Goal: Task Accomplishment & Management: Manage account settings

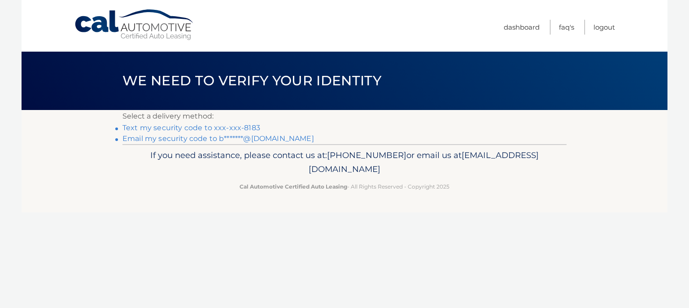
click at [214, 128] on link "Text my security code to xxx-xxx-8183" at bounding box center [191, 127] width 138 height 9
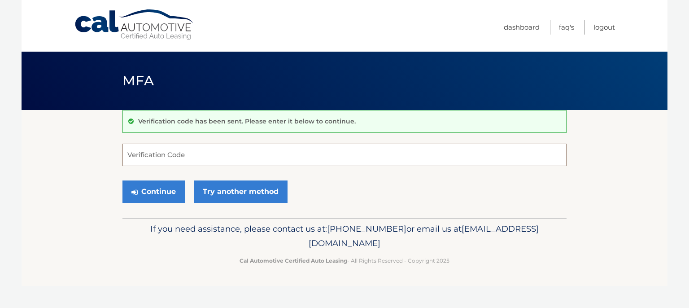
click at [203, 149] on input "Verification Code" at bounding box center [344, 154] width 444 height 22
type input "719932"
click at [151, 188] on button "Continue" at bounding box center [153, 191] width 62 height 22
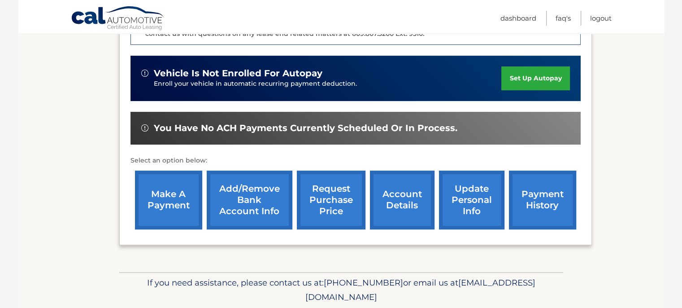
scroll to position [269, 0]
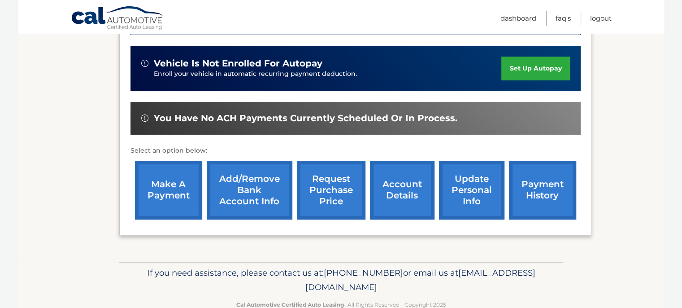
click at [539, 198] on link "payment history" at bounding box center [542, 190] width 67 height 59
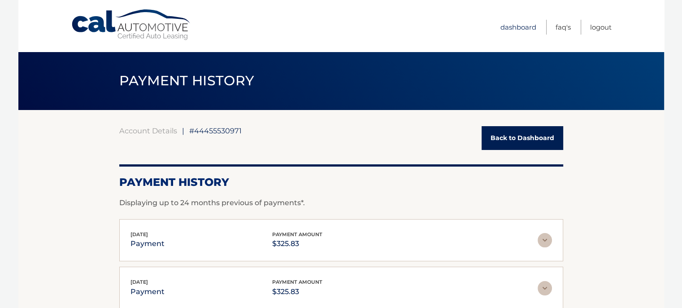
click at [518, 29] on link "Dashboard" at bounding box center [518, 27] width 36 height 15
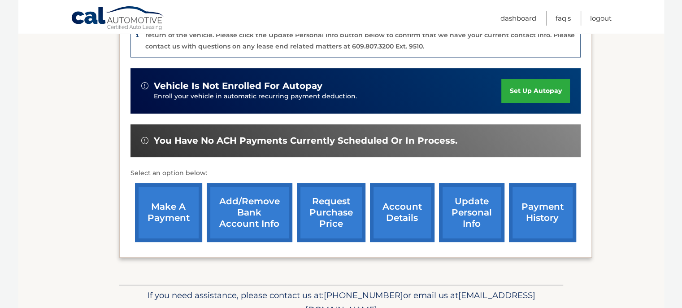
scroll to position [269, 0]
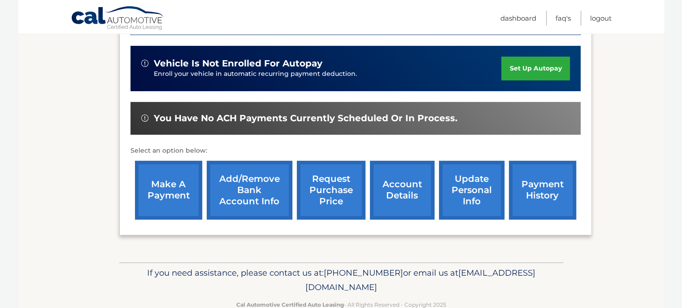
click at [161, 174] on link "make a payment" at bounding box center [168, 190] width 67 height 59
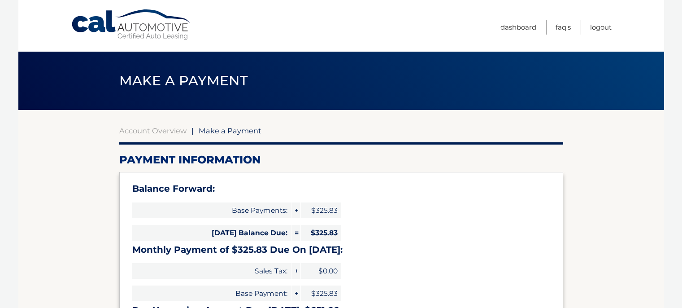
select select "MmE4MjE3YjYtNjgyNS00OWQ4LTlkNDMtNTlmMDFmZGMxYTI0"
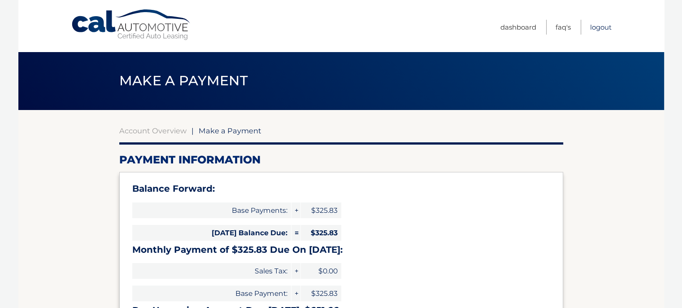
click at [600, 27] on link "Logout" at bounding box center [601, 27] width 22 height 15
